Goal: Task Accomplishment & Management: Use online tool/utility

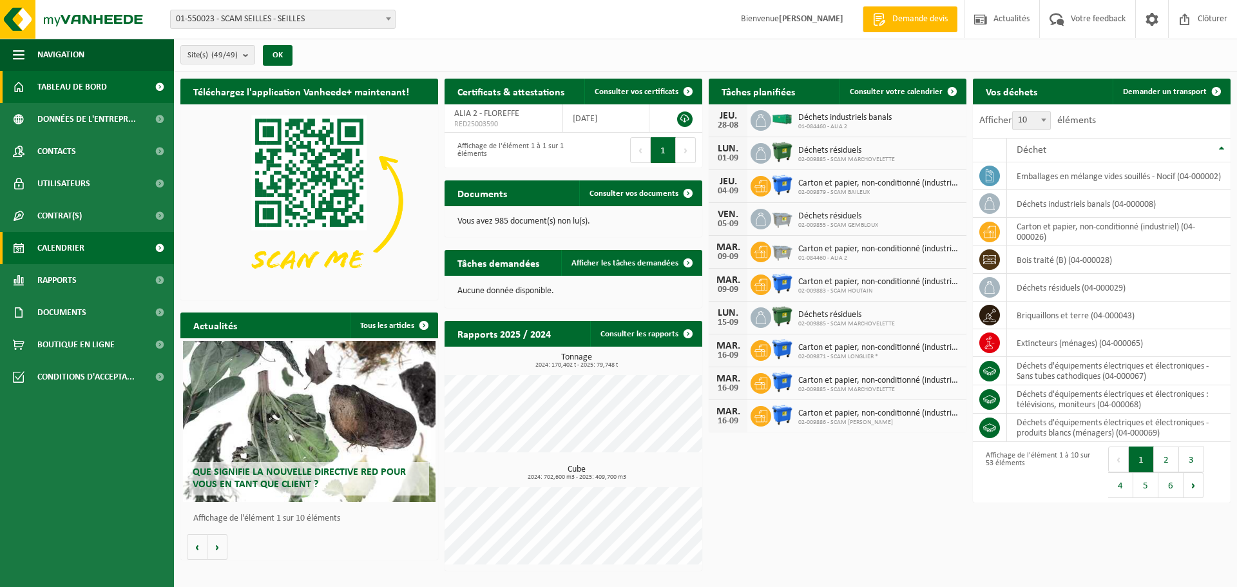
click at [66, 246] on span "Calendrier" at bounding box center [60, 248] width 47 height 32
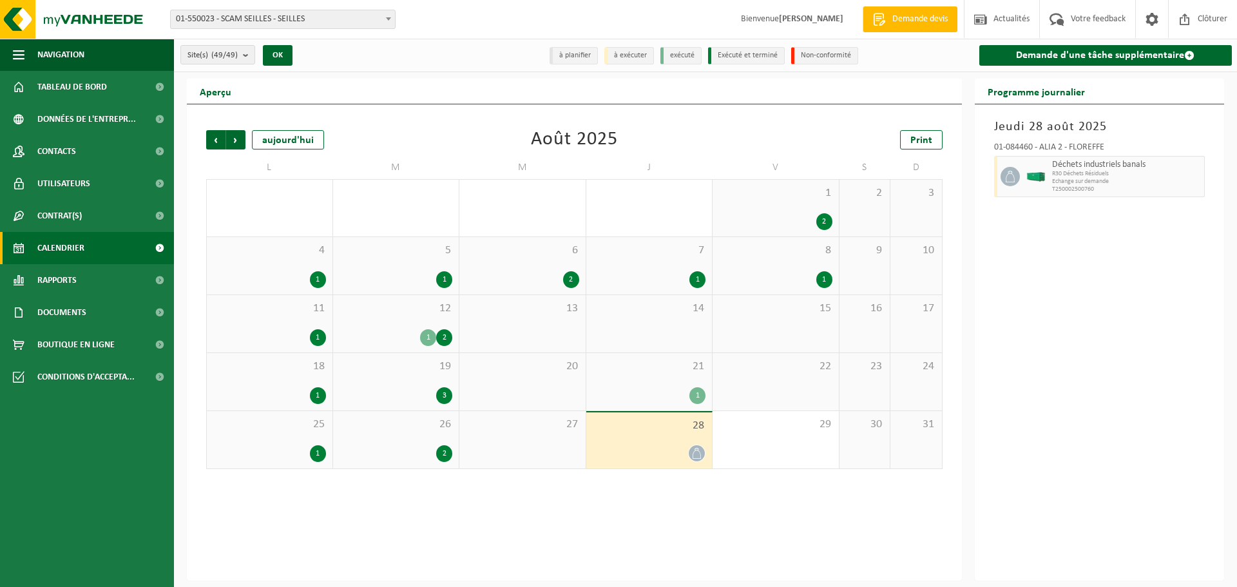
click at [360, 433] on div "26 2" at bounding box center [396, 439] width 126 height 57
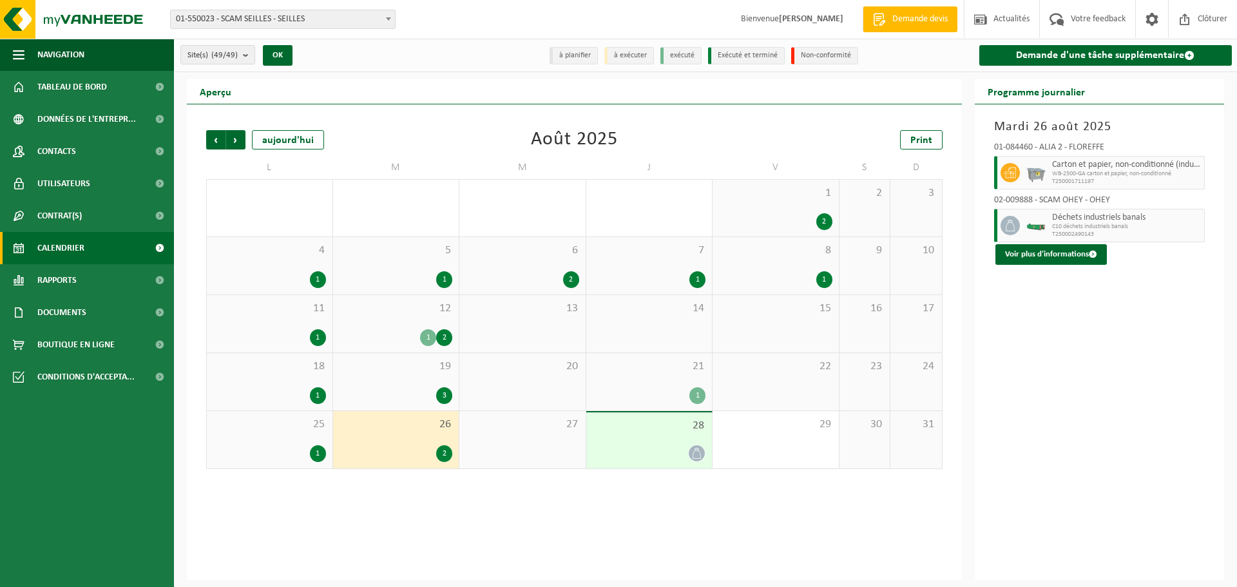
click at [276, 439] on div "25 1" at bounding box center [270, 439] width 126 height 57
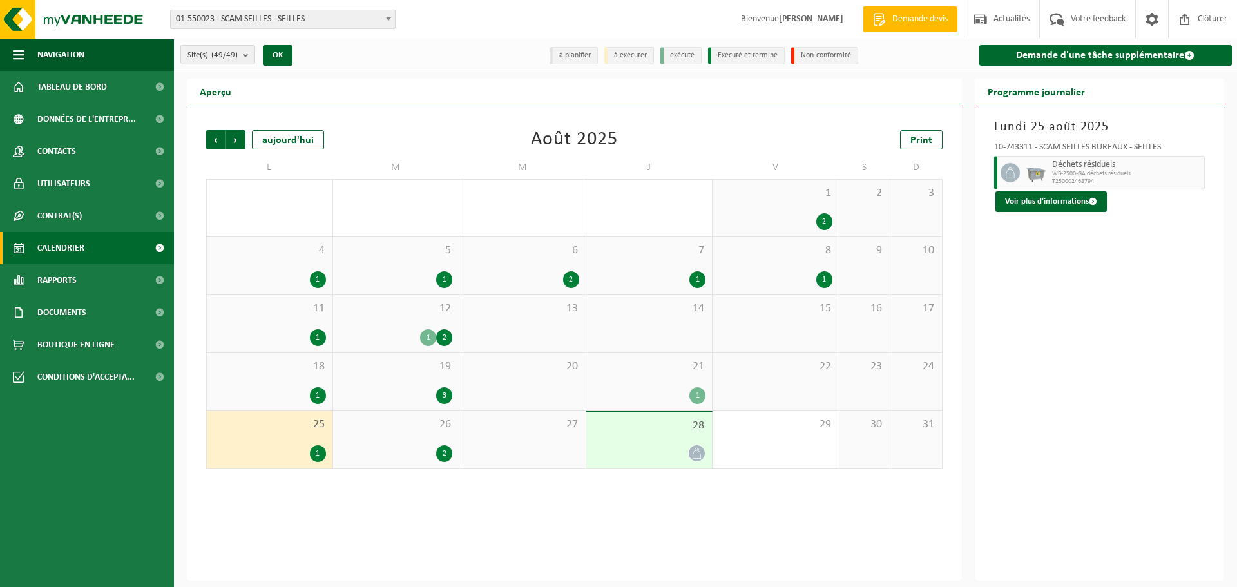
click at [380, 506] on div "Précédent Suivant aujourd'hui Août 2025 Print L M M J V S D 28 3 29 2 30 31 2 1…" at bounding box center [574, 342] width 775 height 476
click at [374, 428] on span "26" at bounding box center [396, 425] width 113 height 14
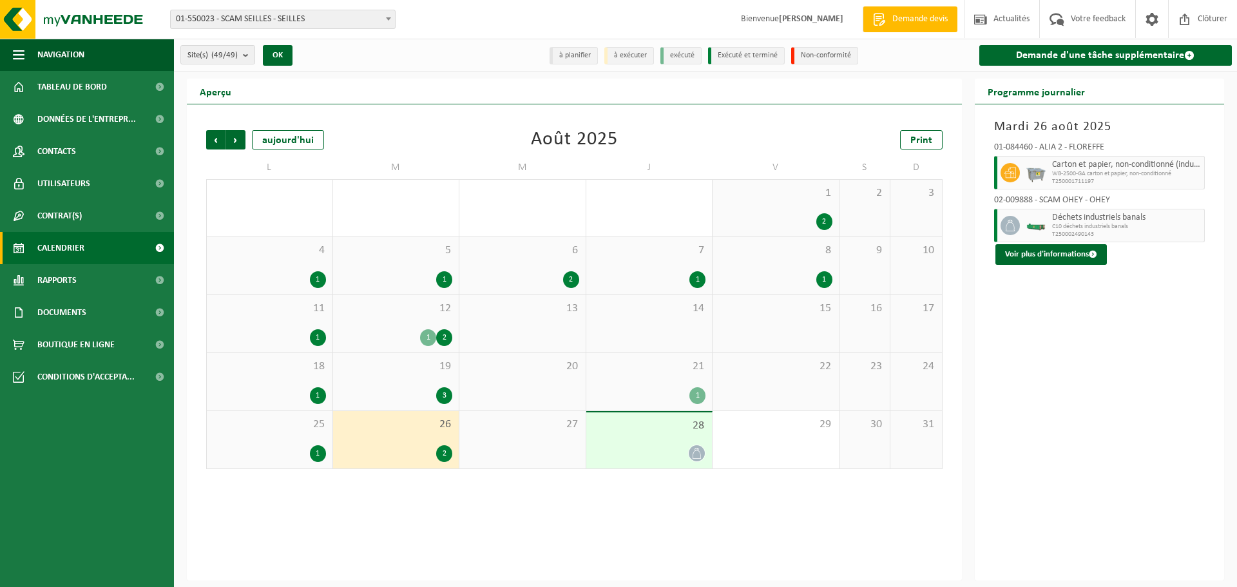
click at [278, 446] on div "1" at bounding box center [269, 453] width 113 height 17
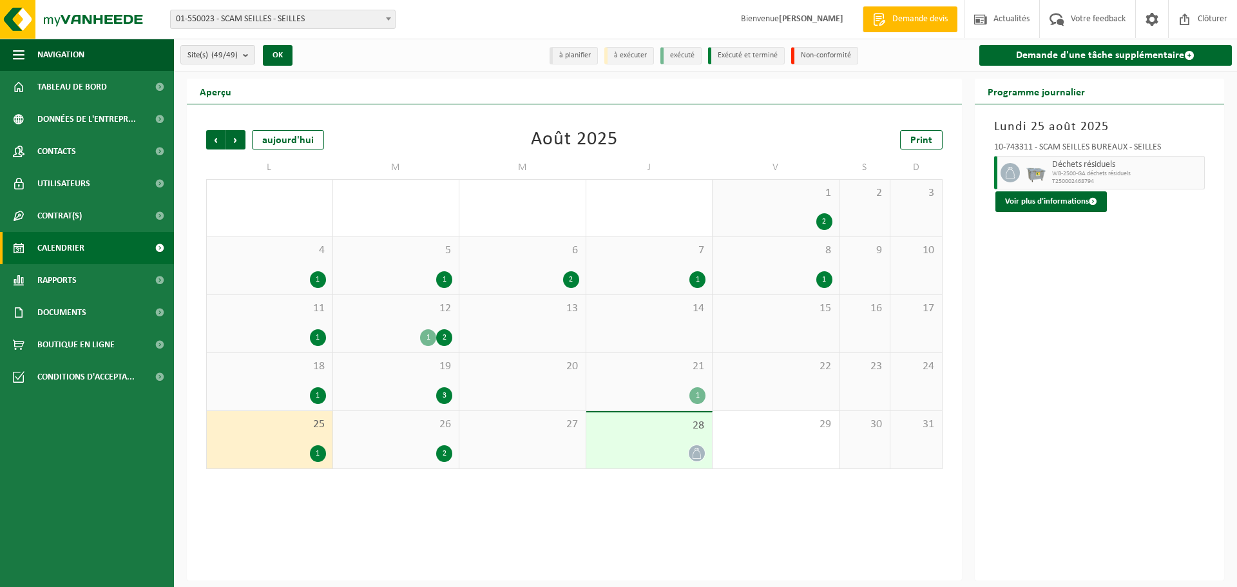
click at [635, 429] on span "28" at bounding box center [649, 426] width 113 height 14
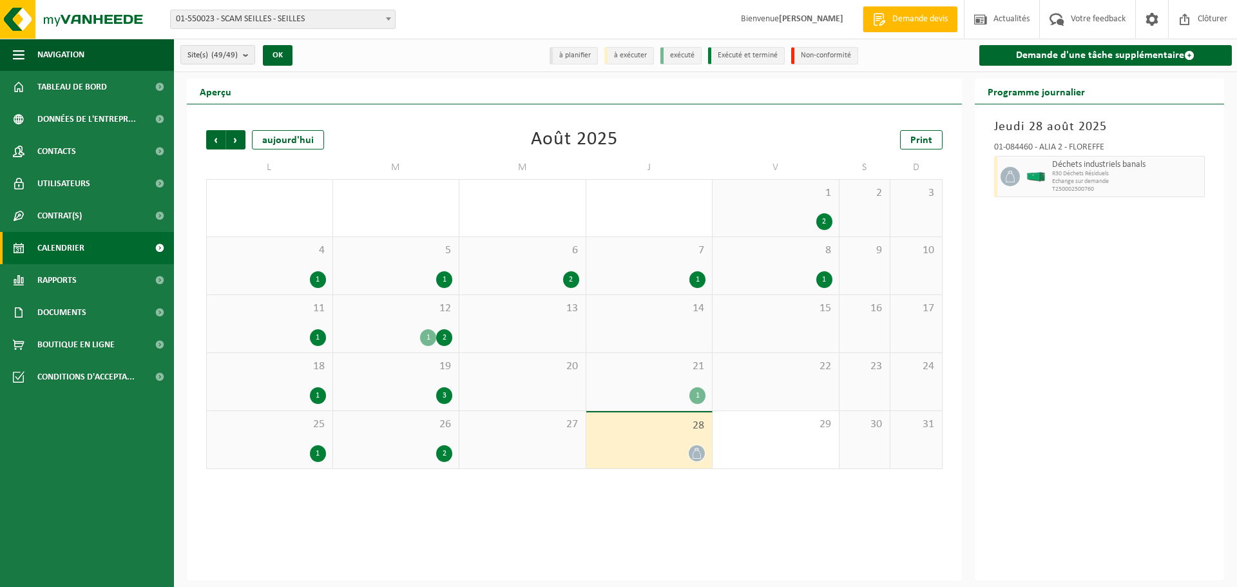
click at [316, 16] on span "01-550023 - SCAM SEILLES - SEILLES" at bounding box center [283, 19] width 224 height 18
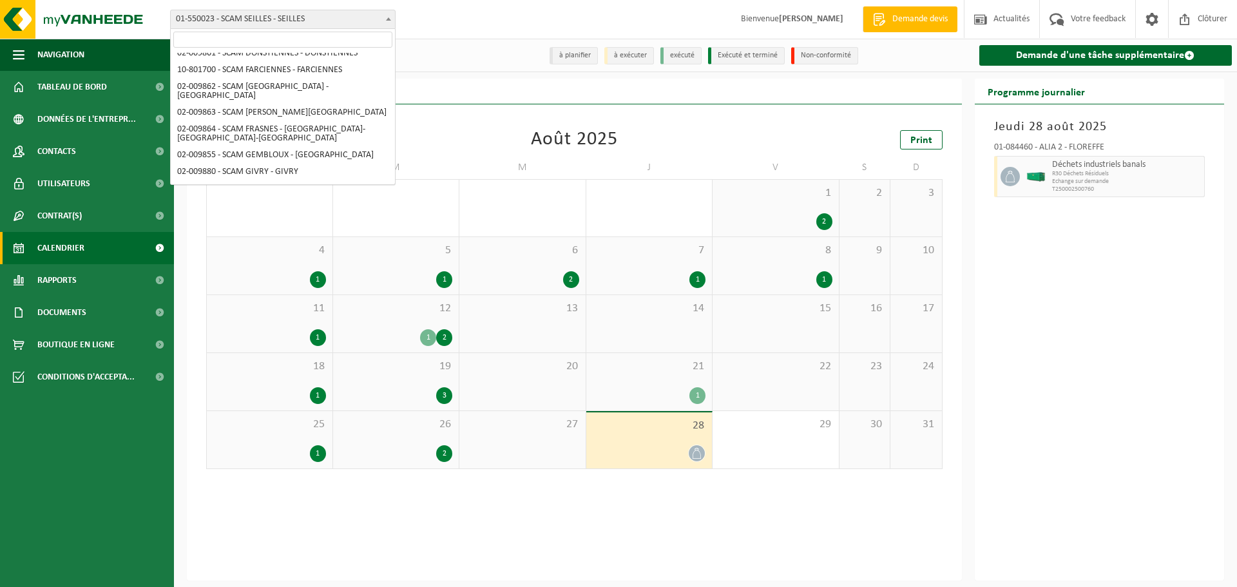
scroll to position [129, 0]
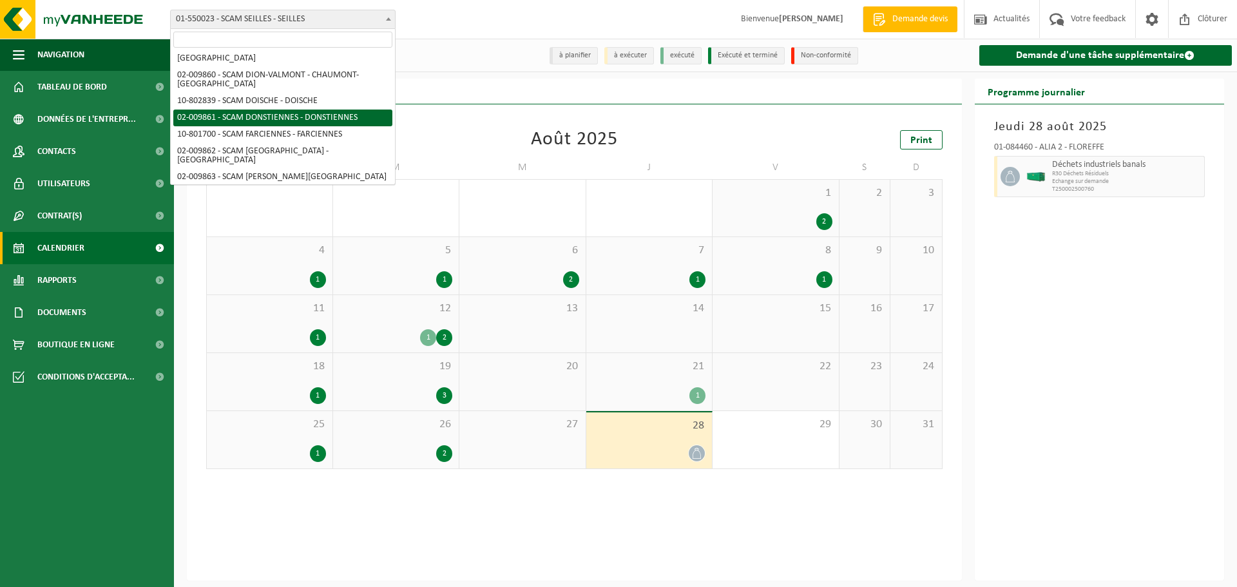
select select "1907"
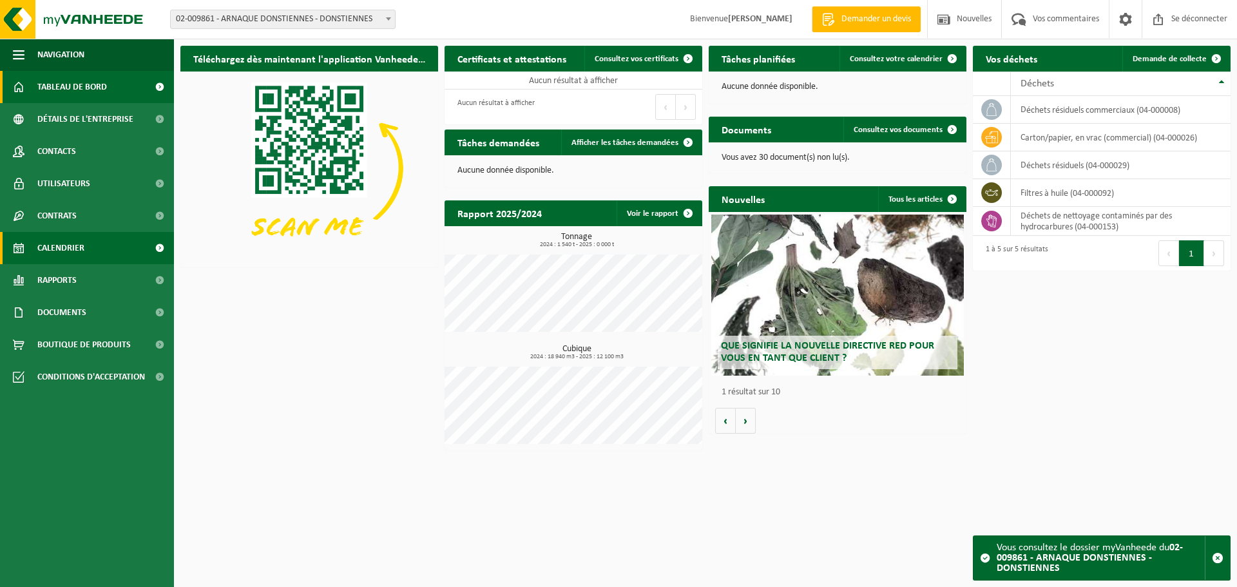
click at [55, 255] on span "Calendrier" at bounding box center [60, 248] width 47 height 32
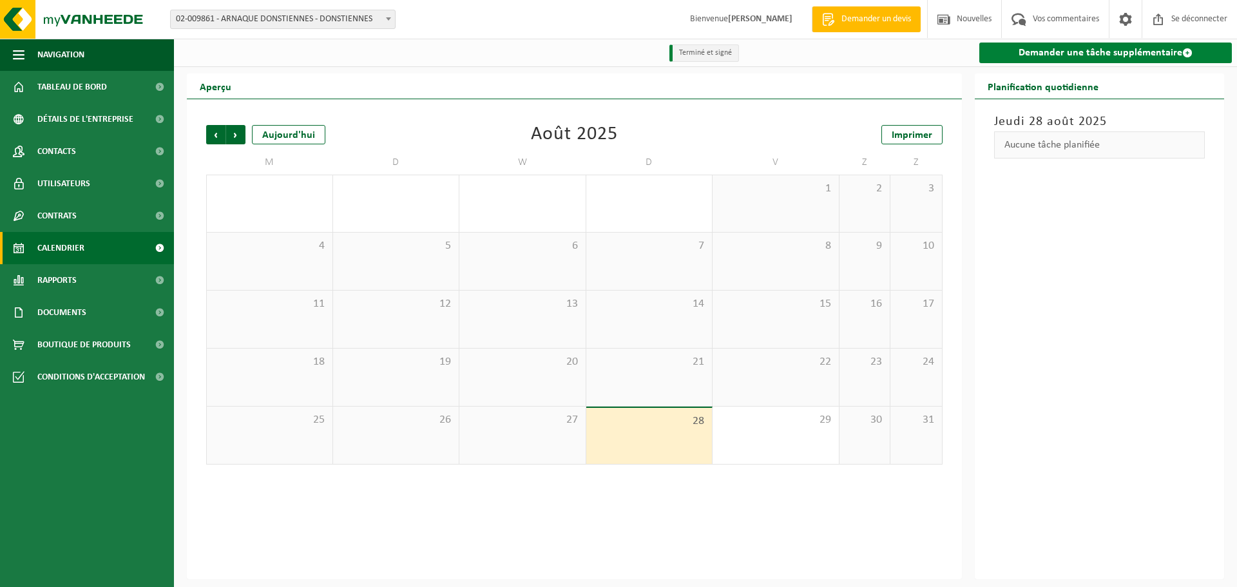
click at [1054, 59] on link "Demander une tâche supplémentaire" at bounding box center [1105, 53] width 253 height 21
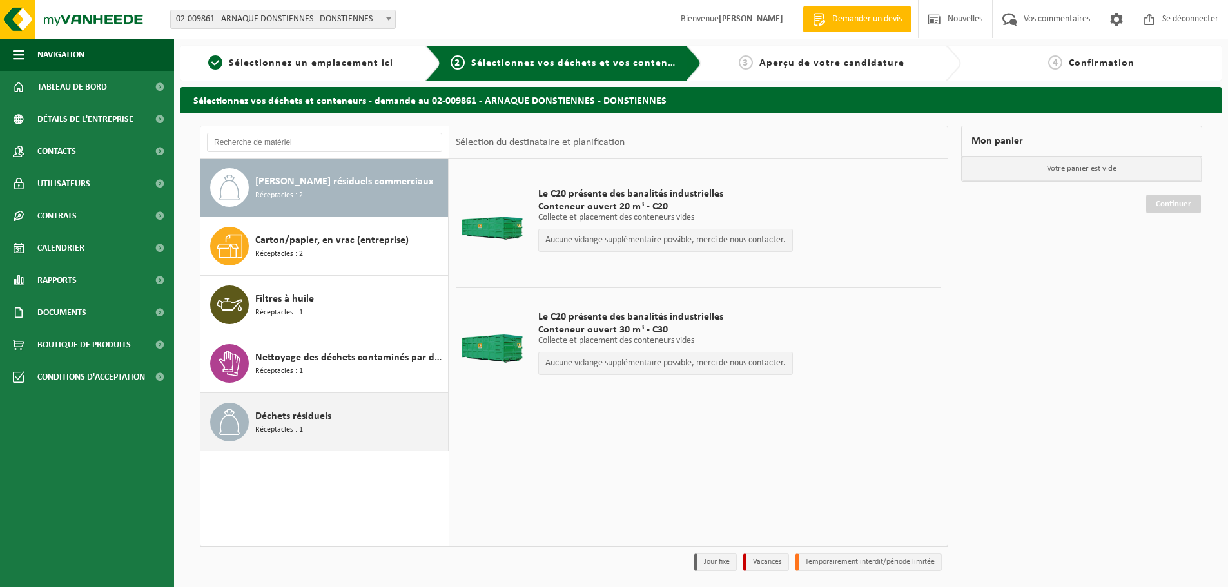
click at [329, 418] on font "Déchets résiduels" at bounding box center [293, 416] width 76 height 10
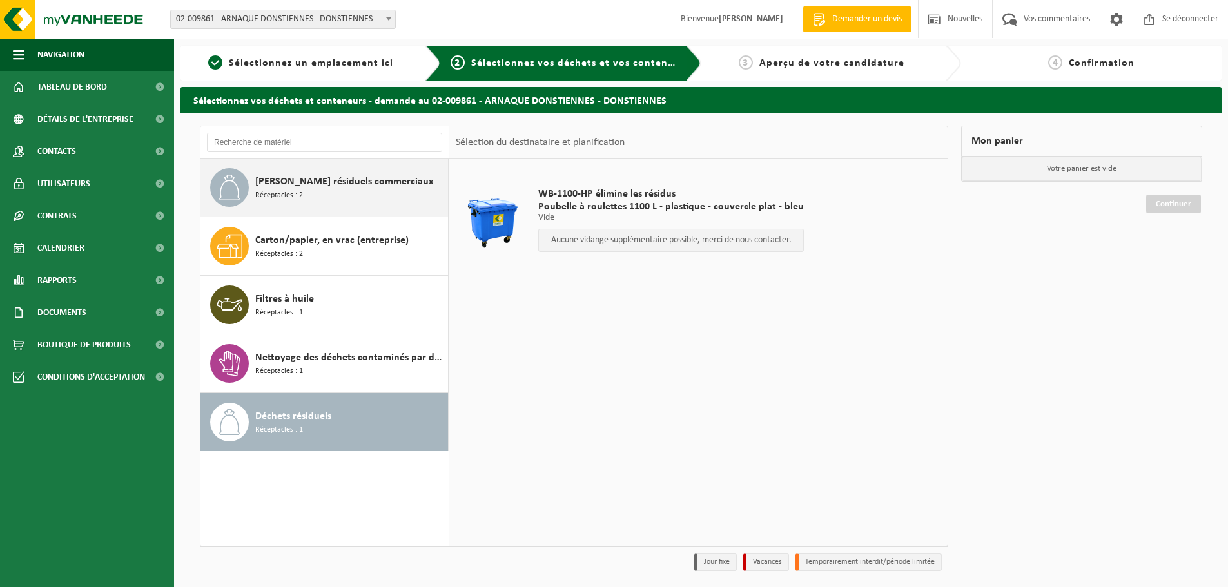
click at [337, 185] on font "[PERSON_NAME] résiduels commerciaux" at bounding box center [344, 182] width 178 height 10
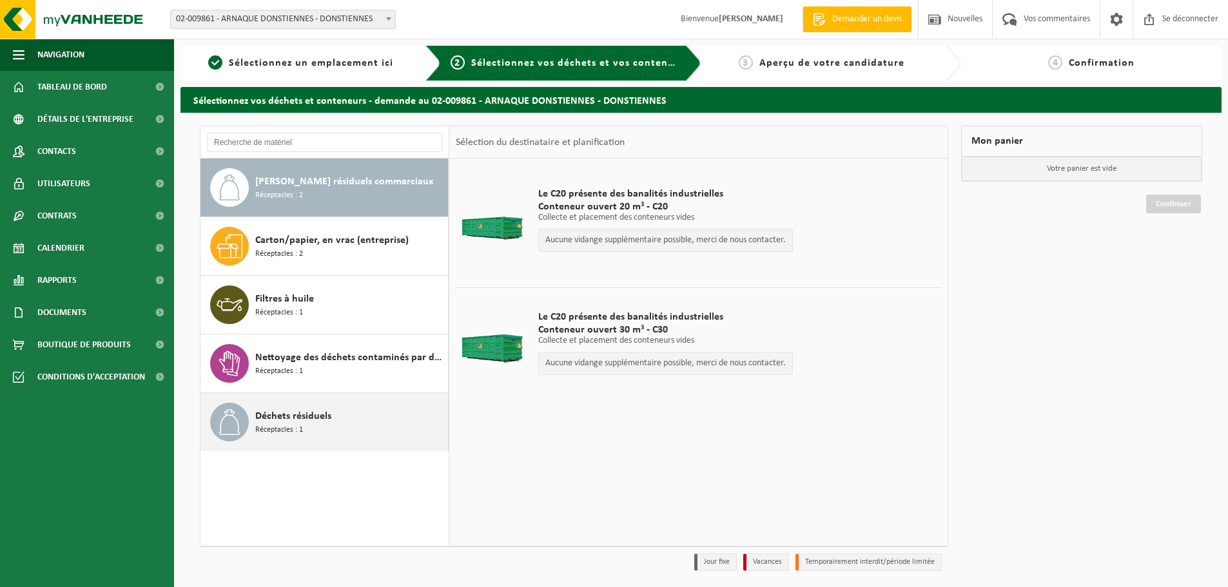
click at [316, 412] on font "Déchets résiduels" at bounding box center [293, 416] width 76 height 10
